Goal: Transaction & Acquisition: Purchase product/service

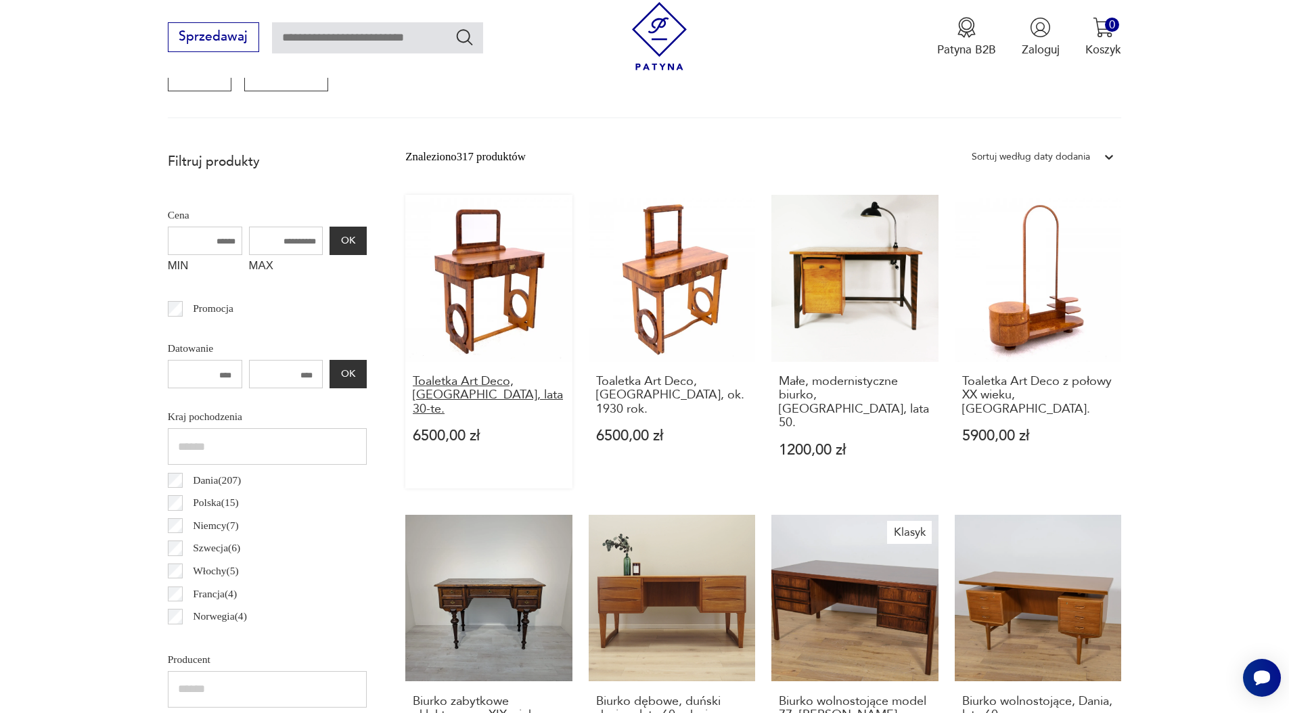
click at [481, 382] on h3 "Toaletka Art Deco, [GEOGRAPHIC_DATA], lata 30-te." at bounding box center [489, 395] width 152 height 41
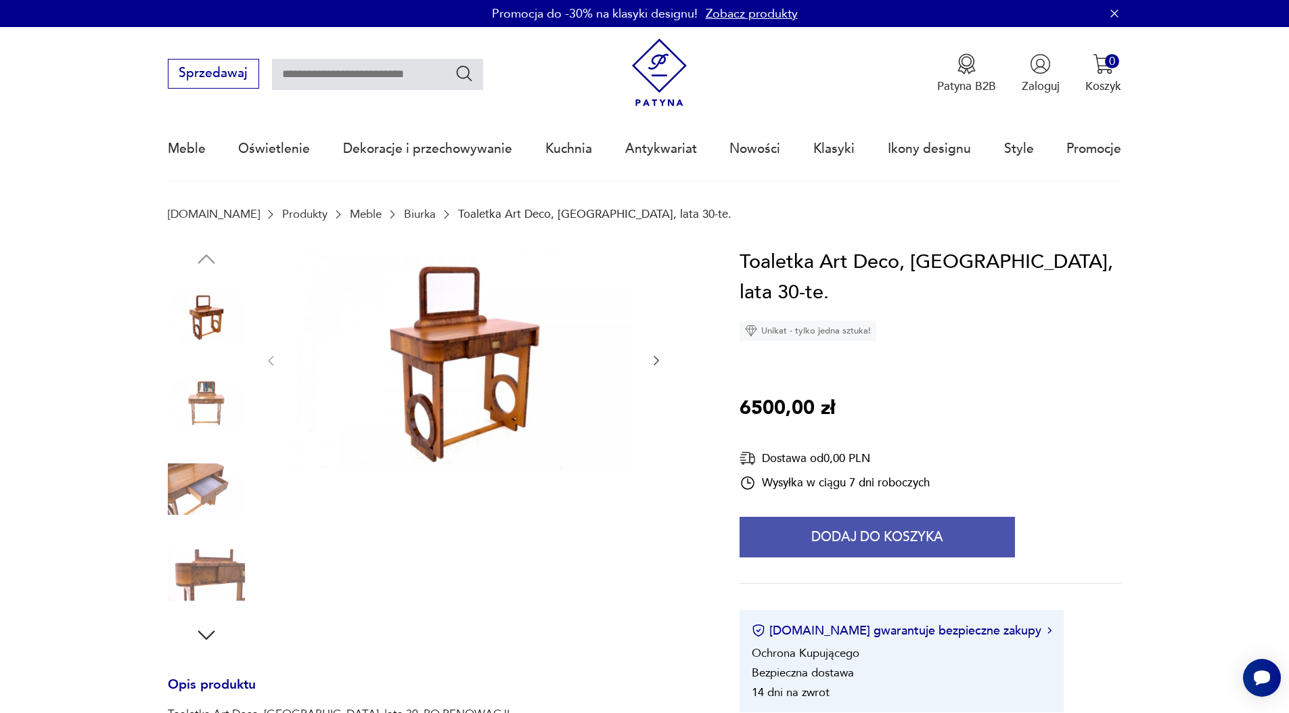
click at [890, 517] on button "Dodaj do koszyka" at bounding box center [877, 537] width 275 height 41
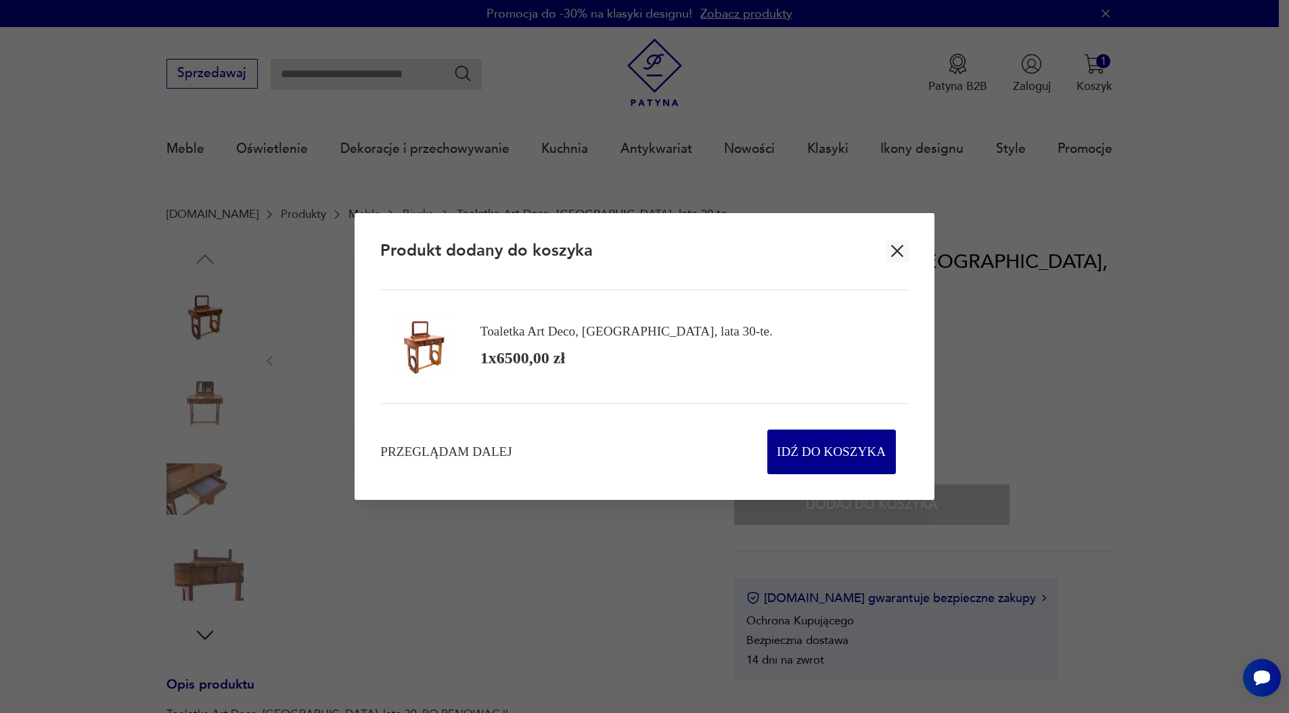
click at [895, 250] on icon "button" at bounding box center [897, 252] width 12 height 12
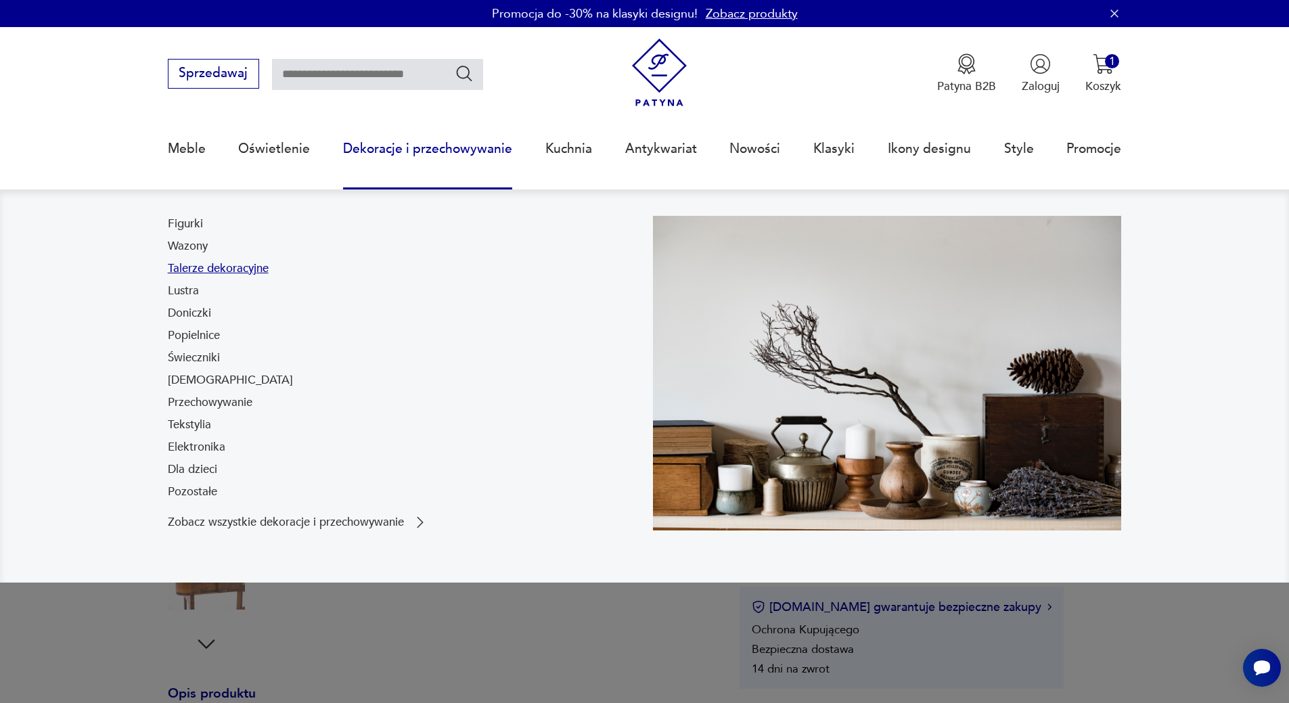
click at [193, 272] on link "Talerze dekoracyjne" at bounding box center [218, 269] width 101 height 16
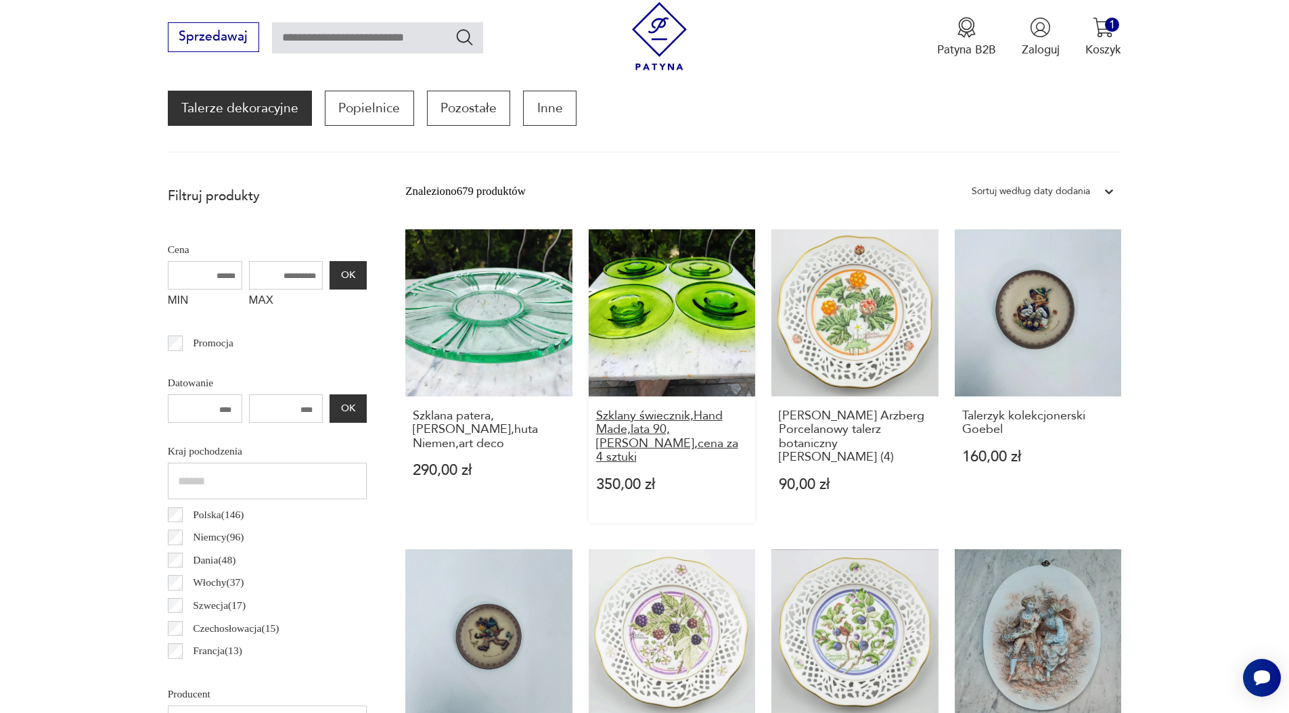
click at [679, 429] on h3 "Szklany świecznik,Hand Made,lata 90,[PERSON_NAME],cena za 4 sztuki" at bounding box center [672, 437] width 152 height 56
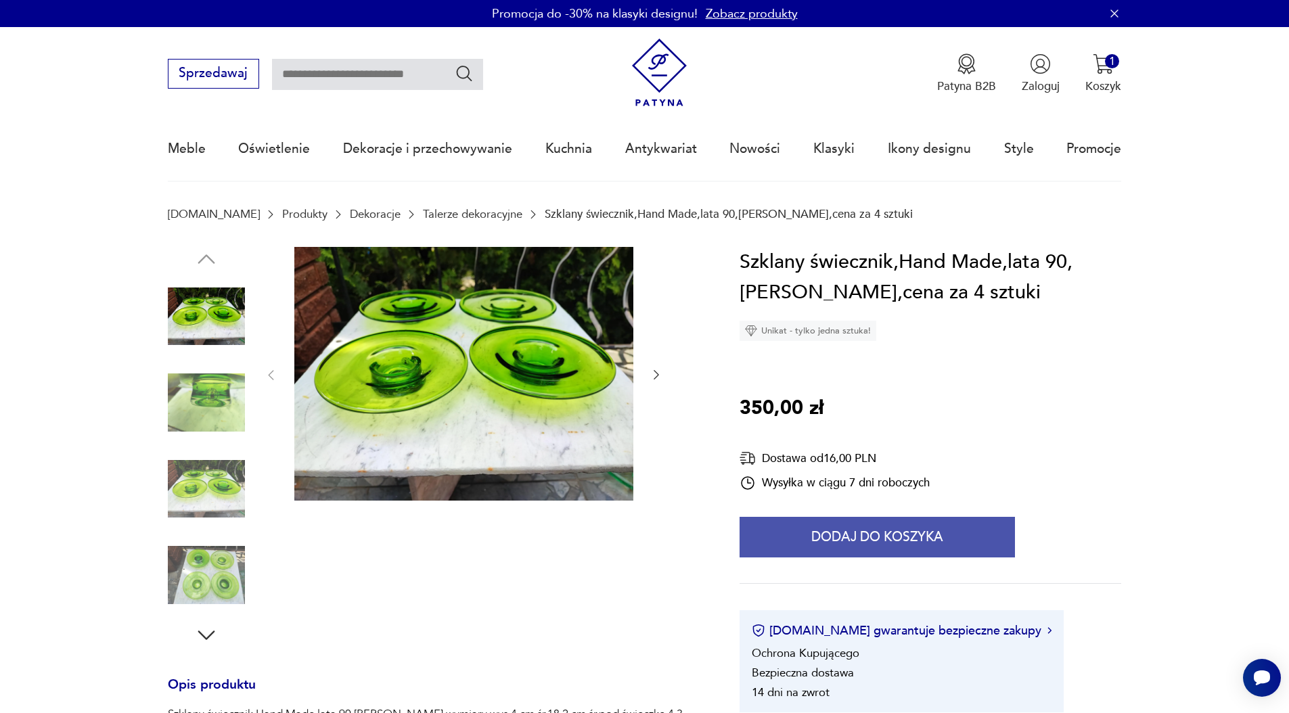
click at [863, 518] on button "Dodaj do koszyka" at bounding box center [877, 537] width 275 height 41
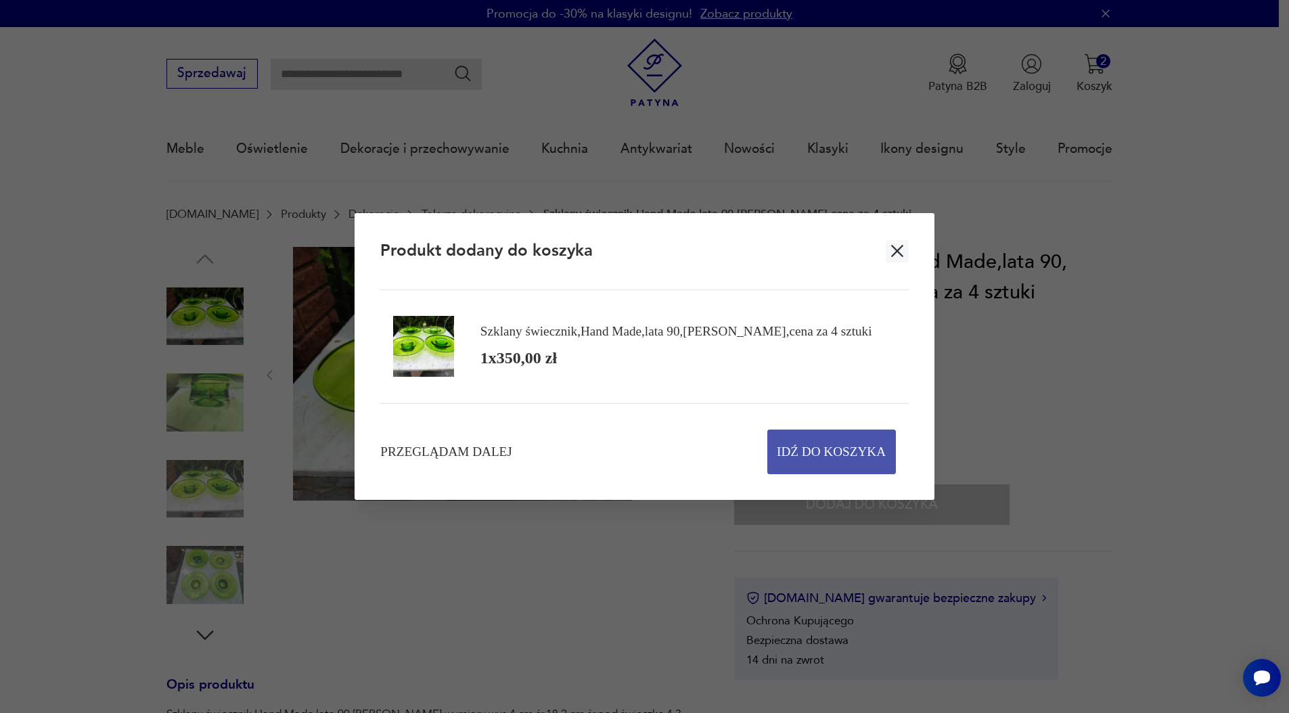
click at [851, 440] on span "Idź do koszyka" at bounding box center [831, 451] width 109 height 43
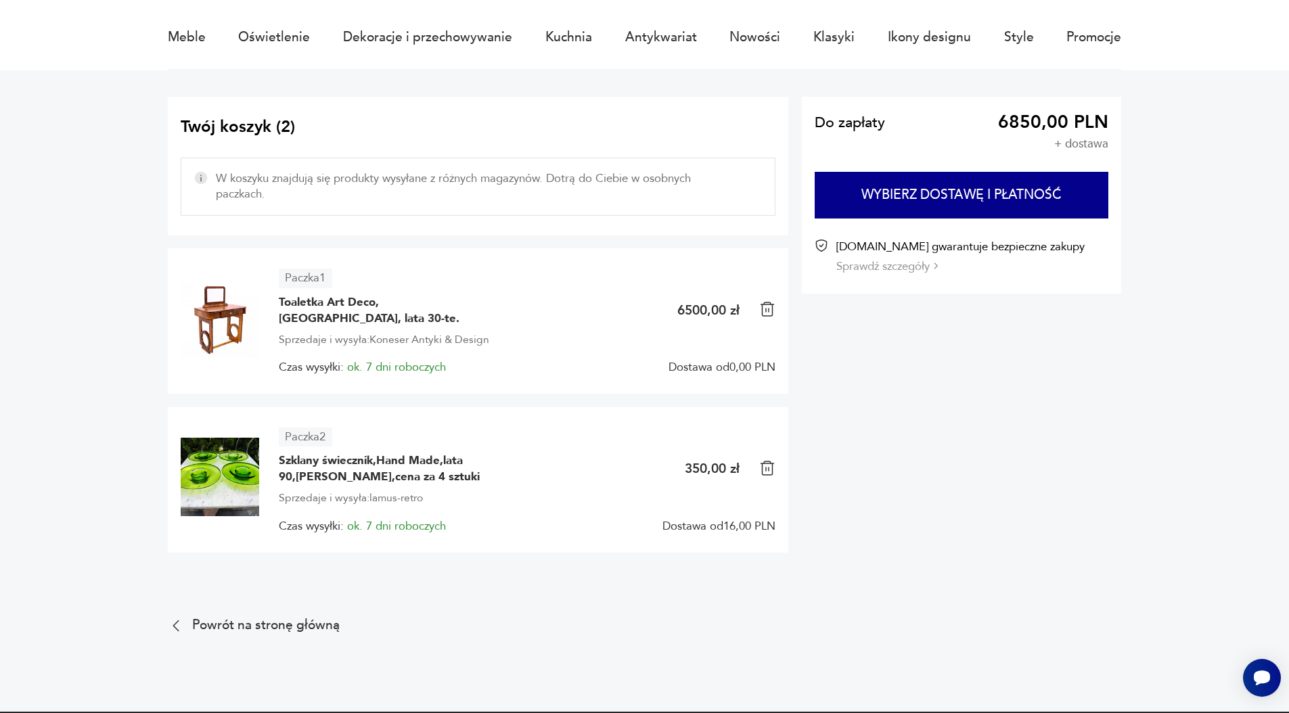
scroll to position [84, 0]
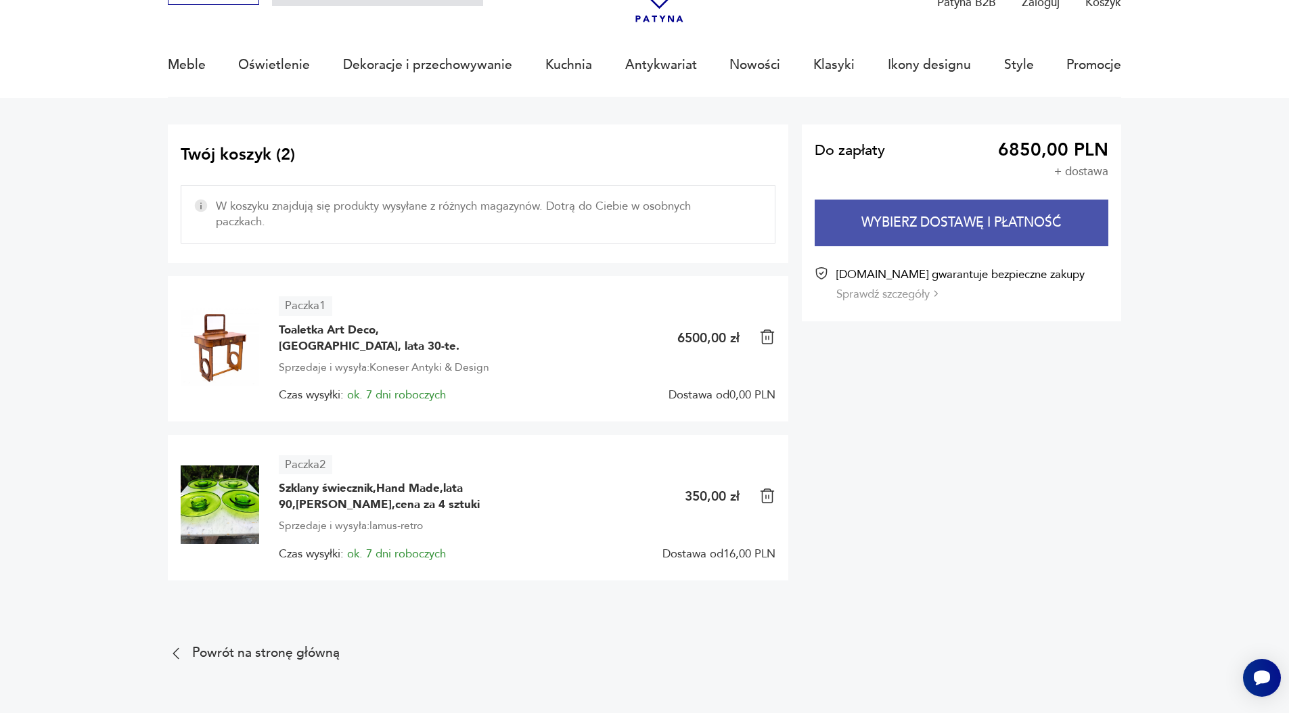
click at [977, 223] on button "Wybierz dostawę i płatność" at bounding box center [962, 223] width 294 height 47
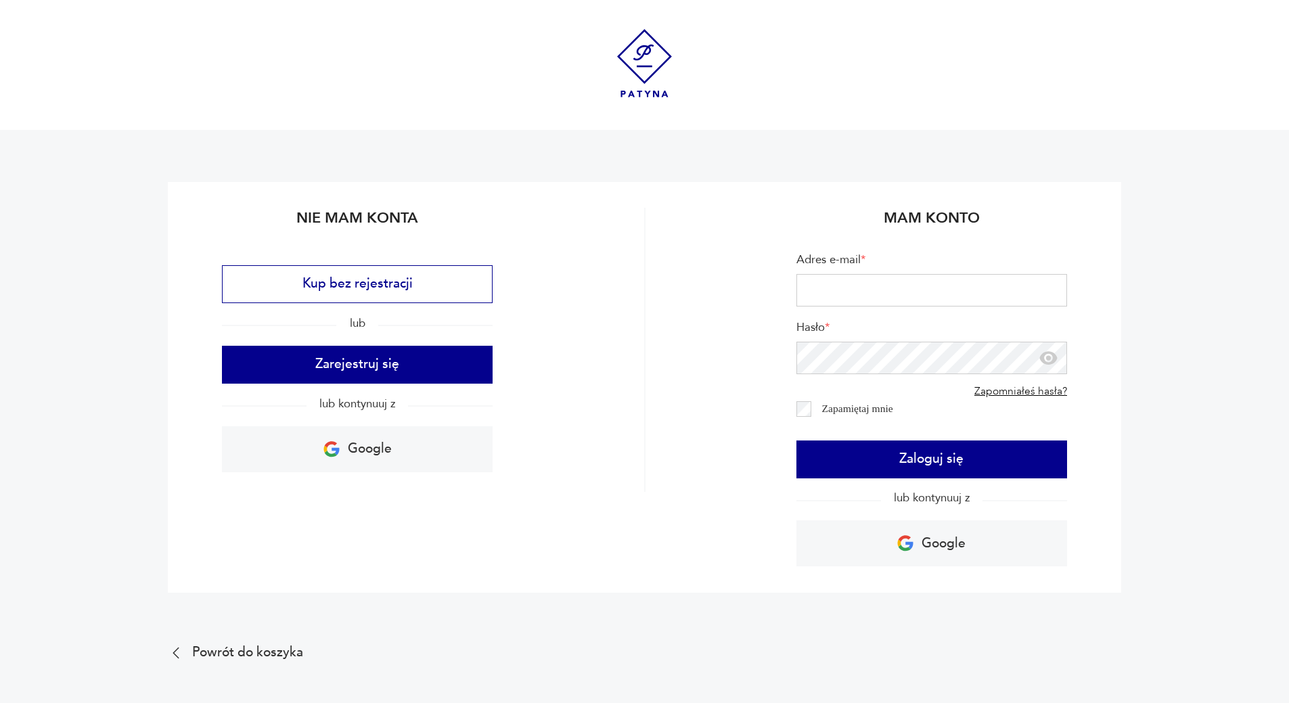
click at [640, 54] on img at bounding box center [645, 63] width 68 height 68
